Goal: Task Accomplishment & Management: Use online tool/utility

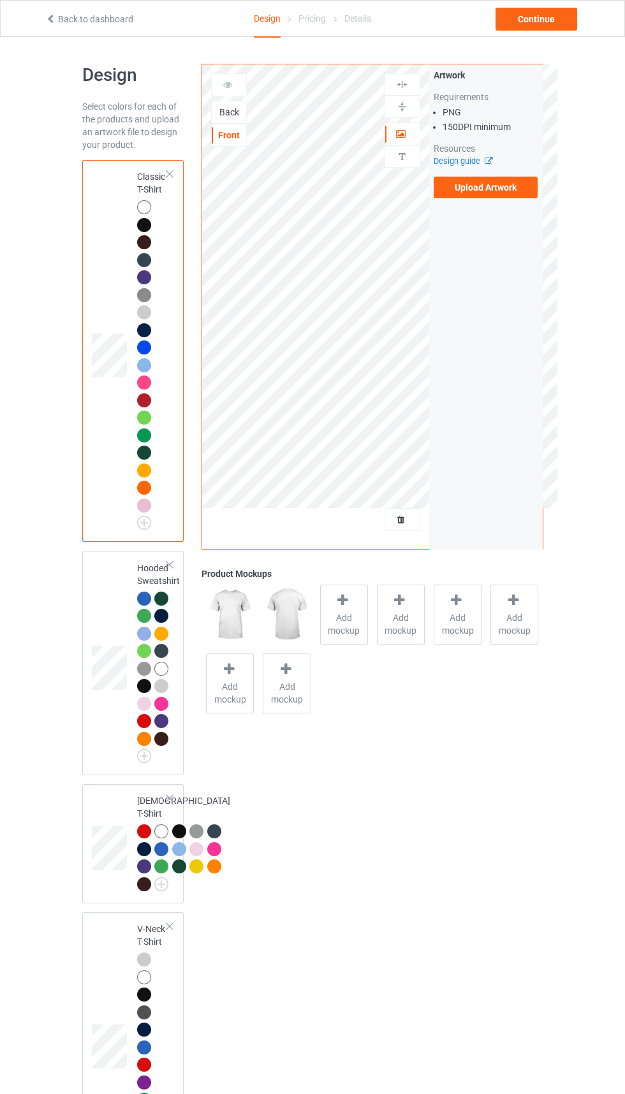
click at [232, 122] on div "Back" at bounding box center [229, 112] width 36 height 23
click at [230, 116] on div "Back" at bounding box center [229, 112] width 34 height 13
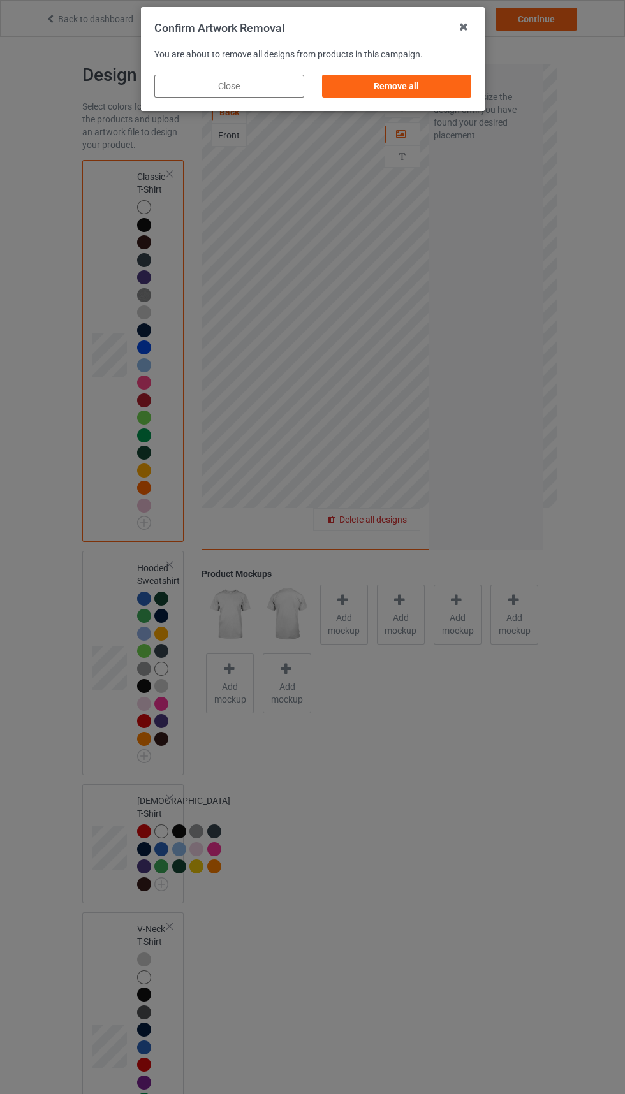
click at [405, 80] on div "Remove all" at bounding box center [396, 86] width 150 height 23
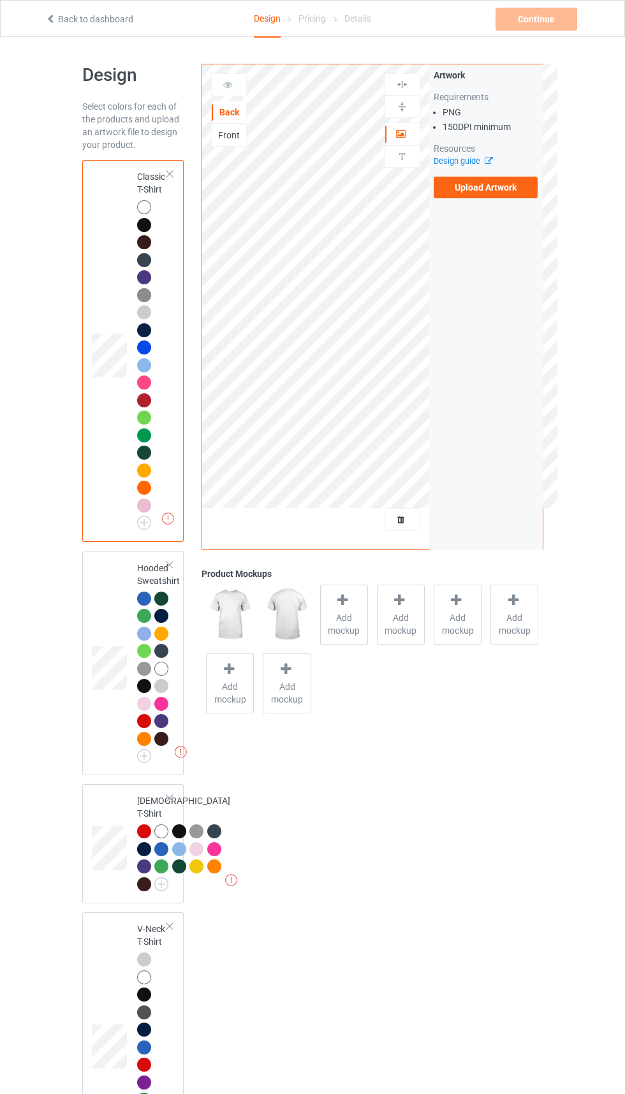
click at [233, 136] on div "Front" at bounding box center [229, 135] width 34 height 13
click at [508, 192] on label "Upload Artwork" at bounding box center [486, 188] width 105 height 22
click at [0, 0] on input "Upload Artwork" at bounding box center [0, 0] width 0 height 0
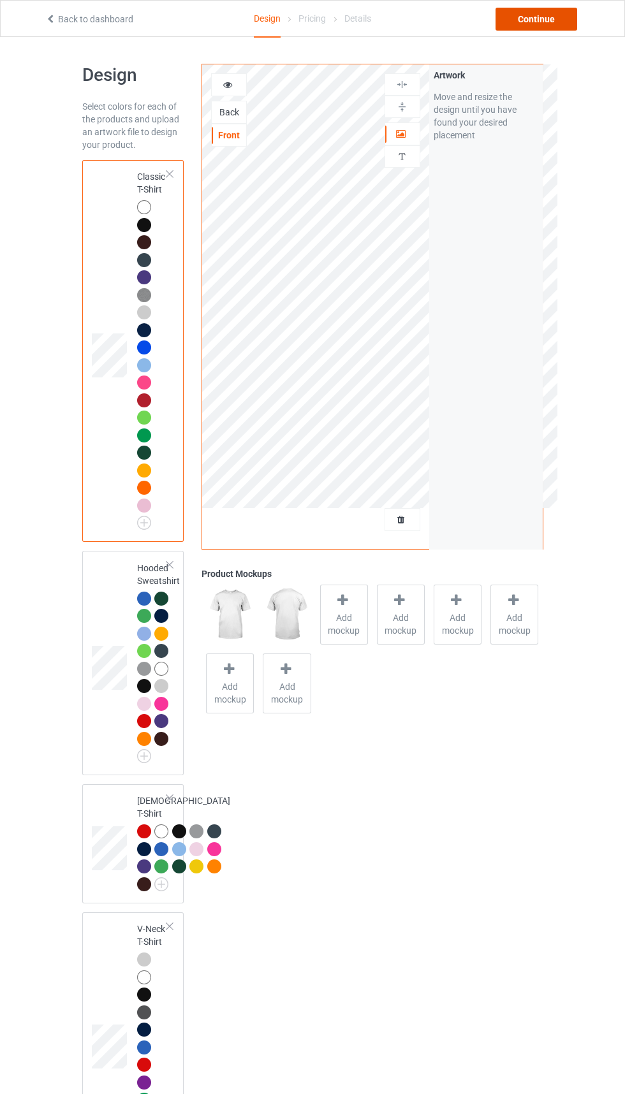
click at [552, 24] on div "Continue" at bounding box center [536, 19] width 82 height 23
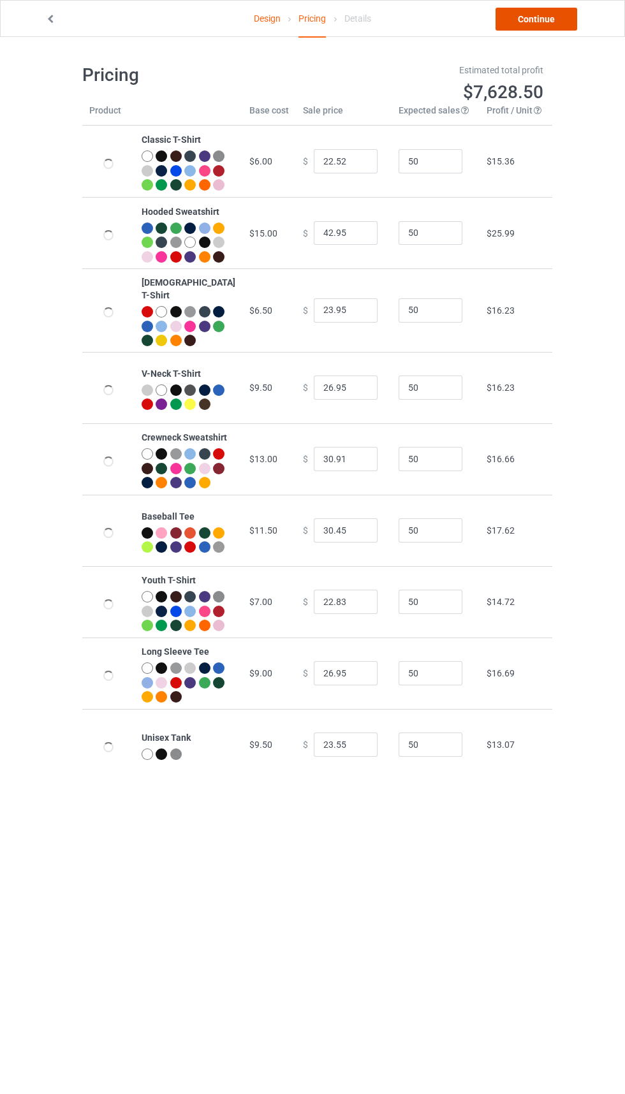
click at [538, 18] on link "Continue" at bounding box center [536, 19] width 82 height 23
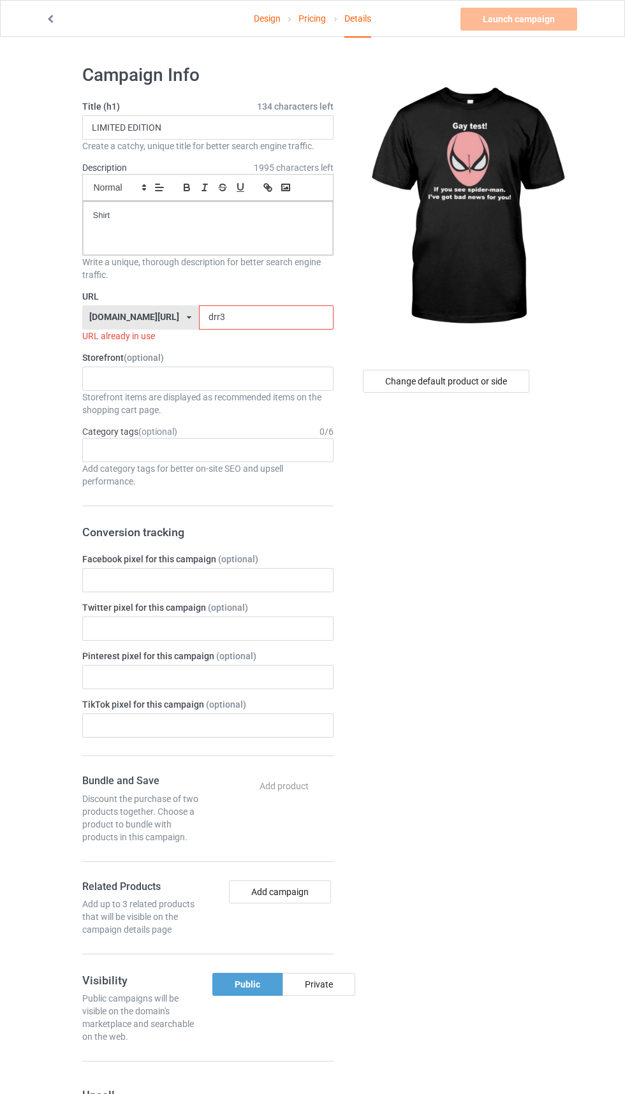
click at [271, 295] on label "URL" at bounding box center [207, 296] width 251 height 13
click at [260, 312] on input "drr3" at bounding box center [266, 317] width 135 height 24
type input "d"
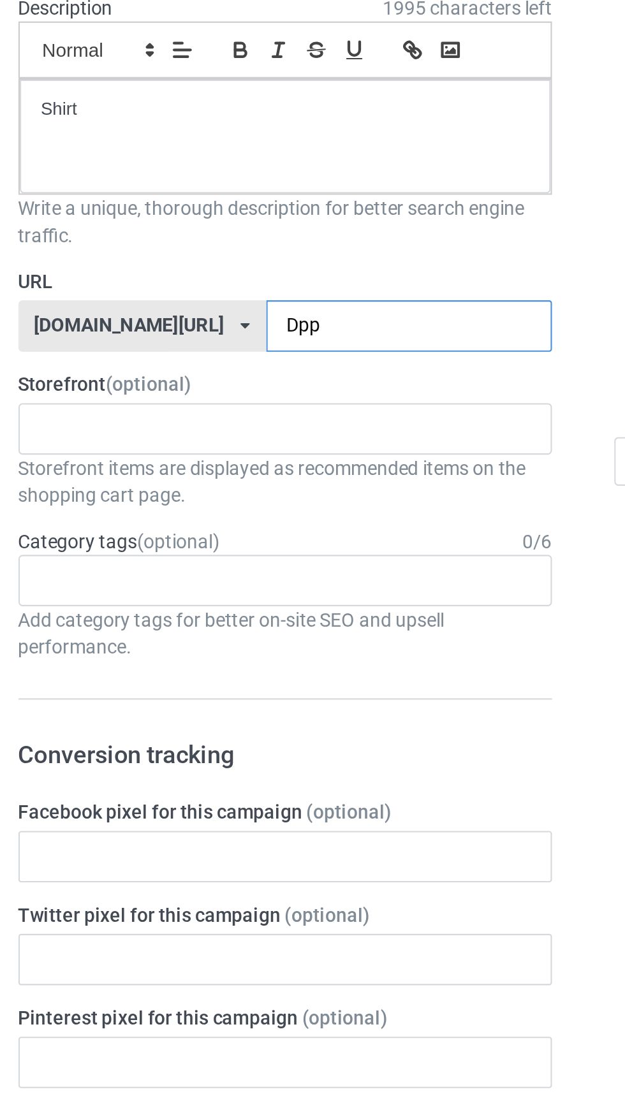
type input "Dpp3"
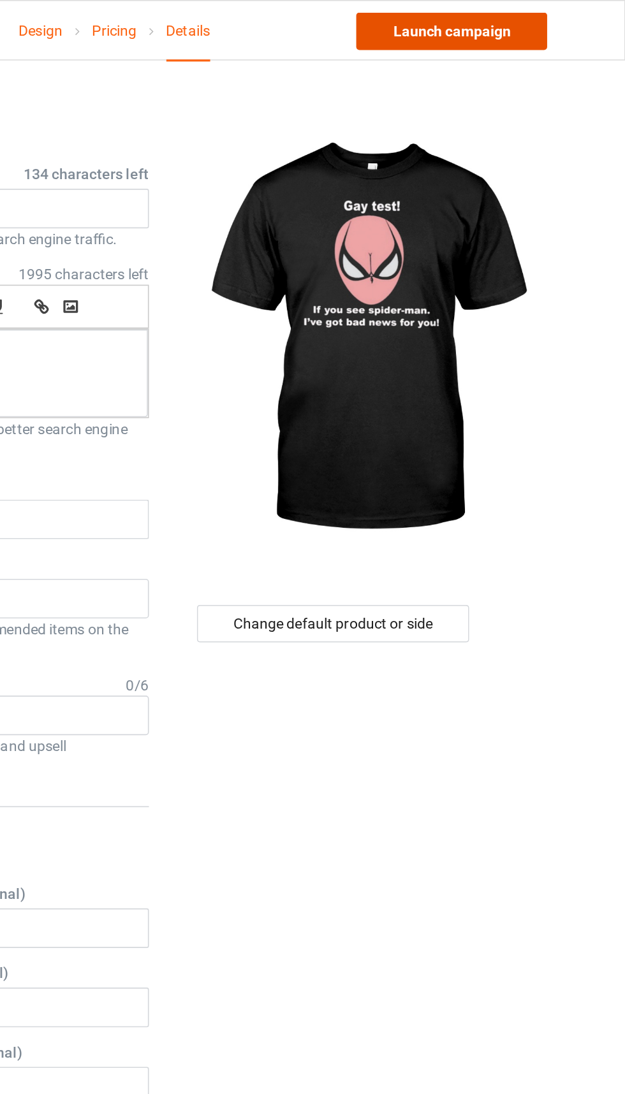
click at [527, 20] on link "Launch campaign" at bounding box center [518, 19] width 117 height 23
